Goal: Communication & Community: Answer question/provide support

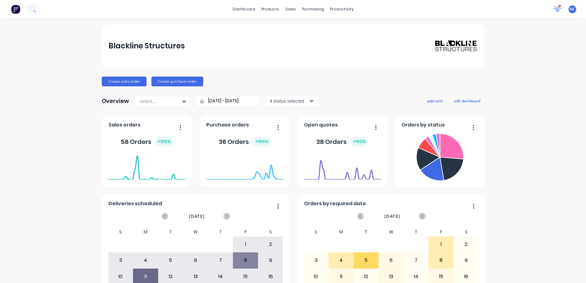
click at [554, 9] on icon at bounding box center [557, 9] width 6 height 6
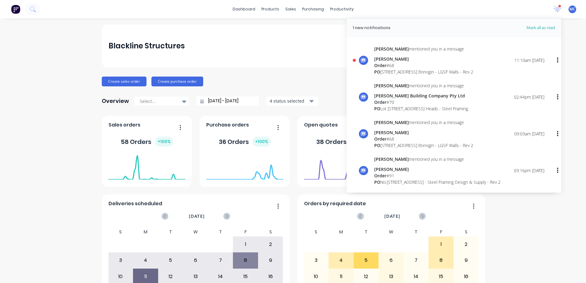
click at [452, 63] on div "Order # 68" at bounding box center [423, 65] width 99 height 6
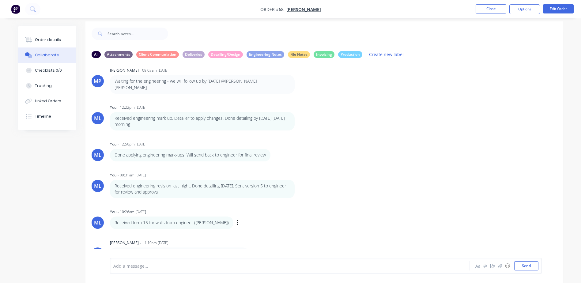
scroll to position [9, 0]
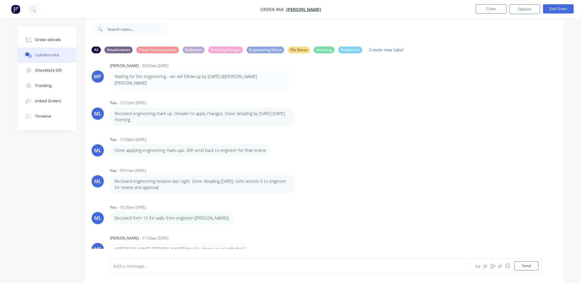
drag, startPoint x: 189, startPoint y: 242, endPoint x: 189, endPoint y: 239, distance: 3.1
click at [189, 246] on p "@[PERSON_NAME] [PERSON_NAME] hey Lilo, where we at with this?" at bounding box center [180, 249] width 130 height 6
click at [181, 266] on div at bounding box center [273, 266] width 319 height 6
drag, startPoint x: 234, startPoint y: 265, endPoint x: 218, endPoint y: 266, distance: 16.6
click at [218, 266] on span "Hi [PERSON_NAME], we had a final review with the client [DATE]. He just request…" at bounding box center [242, 266] width 256 height 6
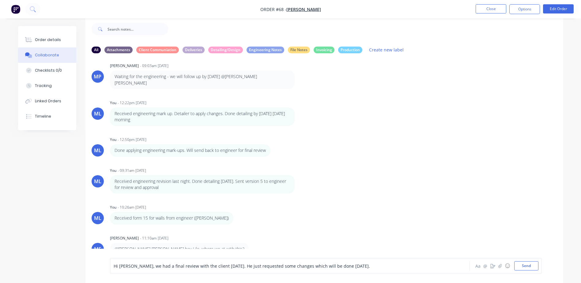
click at [377, 269] on div "Hi [PERSON_NAME], we had a final review with the client [DATE]. He just request…" at bounding box center [273, 266] width 319 height 6
